Goal: Information Seeking & Learning: Understand process/instructions

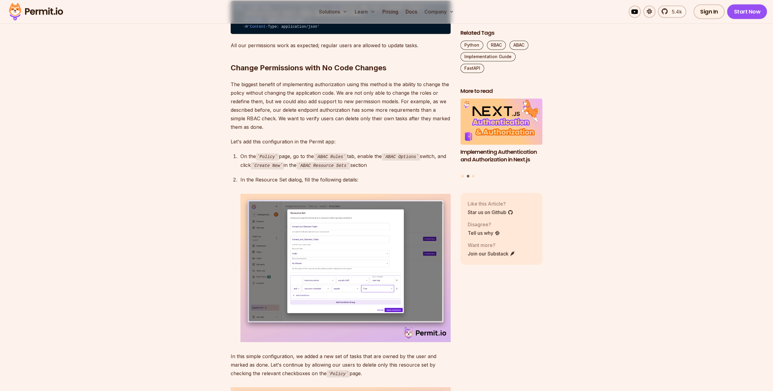
scroll to position [3198, 0]
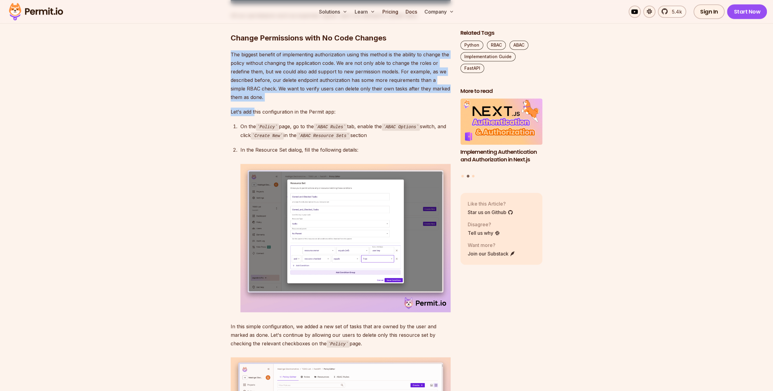
drag, startPoint x: 225, startPoint y: 177, endPoint x: 255, endPoint y: 225, distance: 56.3
drag, startPoint x: 255, startPoint y: 225, endPoint x: 256, endPoint y: 220, distance: 5.0
click at [257, 101] on p "The biggest benefit of implementing authorization using this method is the abil…" at bounding box center [341, 75] width 220 height 51
click at [238, 101] on p "The biggest benefit of implementing authorization using this method is the abil…" at bounding box center [341, 75] width 220 height 51
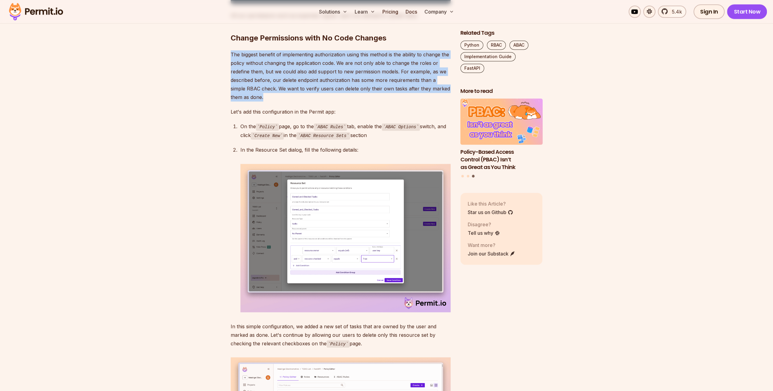
drag, startPoint x: 229, startPoint y: 181, endPoint x: 253, endPoint y: 223, distance: 48.5
drag, startPoint x: 253, startPoint y: 223, endPoint x: 245, endPoint y: 226, distance: 8.5
click at [246, 101] on p "The biggest benefit of implementing authorization using this method is the abil…" at bounding box center [341, 75] width 220 height 51
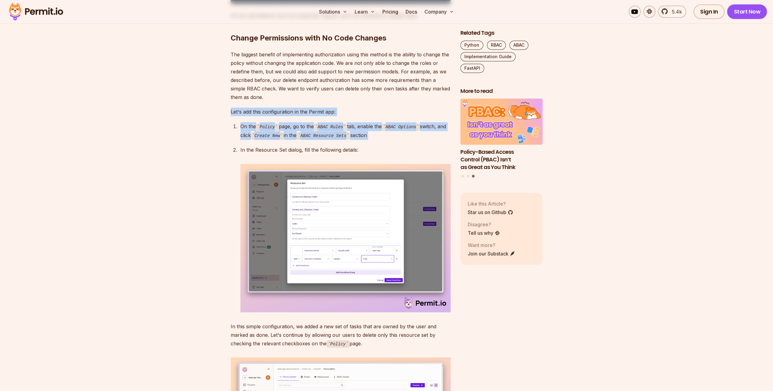
drag, startPoint x: 236, startPoint y: 237, endPoint x: 373, endPoint y: 264, distance: 139.3
drag, startPoint x: 373, startPoint y: 264, endPoint x: 371, endPoint y: 261, distance: 3.6
click at [371, 139] on p "On the Policy page, go to the ABAC Rules tab, enable the ABAC Options switch, a…" at bounding box center [345, 130] width 210 height 17
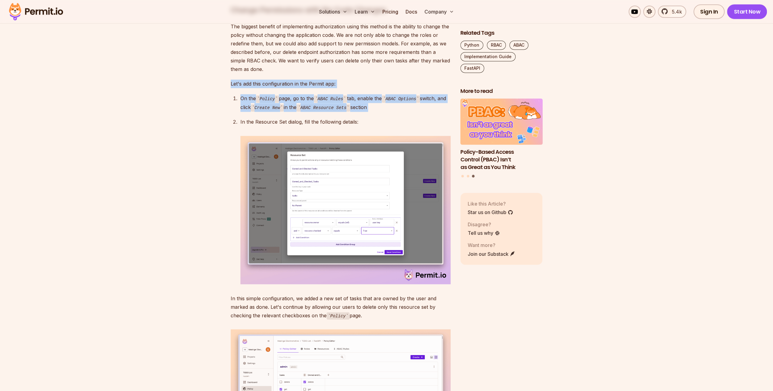
scroll to position [3259, 0]
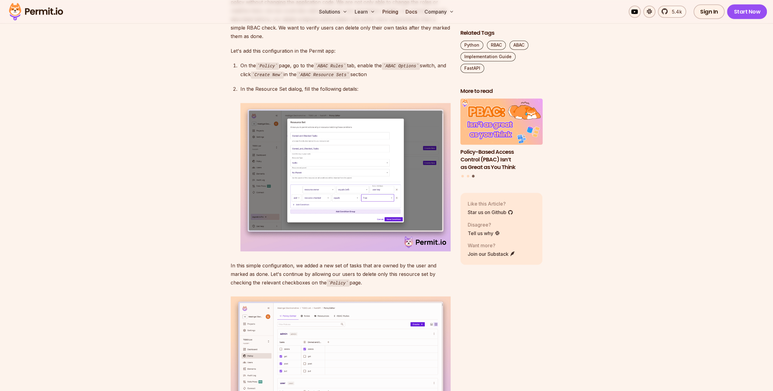
click at [320, 93] on p "In the Resource Set dialog, fill the following details:" at bounding box center [345, 89] width 210 height 9
drag, startPoint x: 227, startPoint y: 210, endPoint x: 366, endPoint y: 214, distance: 139.5
drag, startPoint x: 366, startPoint y: 214, endPoint x: 354, endPoint y: 214, distance: 11.9
click at [354, 93] on p "In the Resource Set dialog, fill the following details:" at bounding box center [345, 89] width 210 height 9
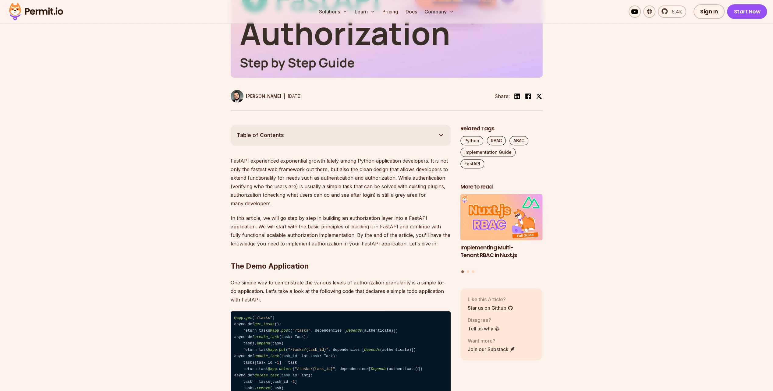
scroll to position [0, 0]
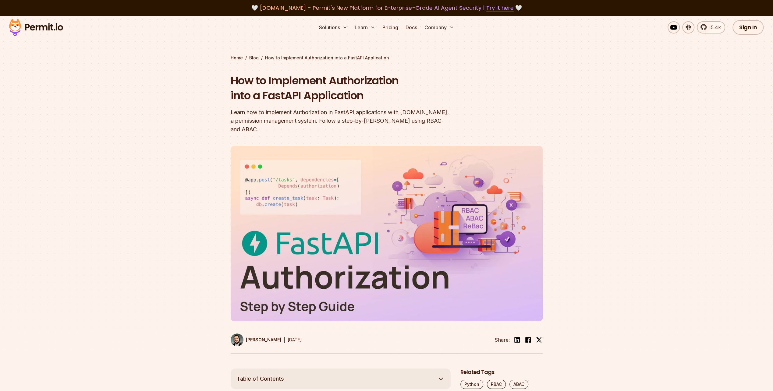
drag, startPoint x: 165, startPoint y: 79, endPoint x: 160, endPoint y: 81, distance: 5.1
click at [160, 84] on section "Home / Blog / How to Implement Authorization into a FastAPI Application How to …" at bounding box center [386, 192] width 773 height 353
